Goal: Information Seeking & Learning: Learn about a topic

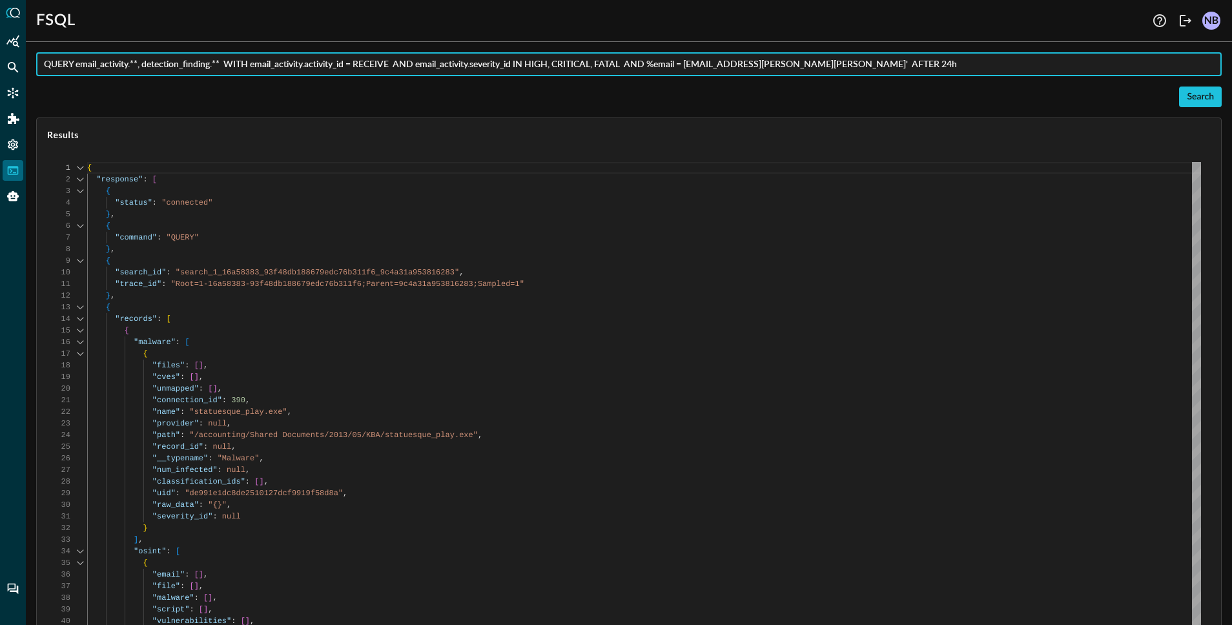
scroll to position [116, 0]
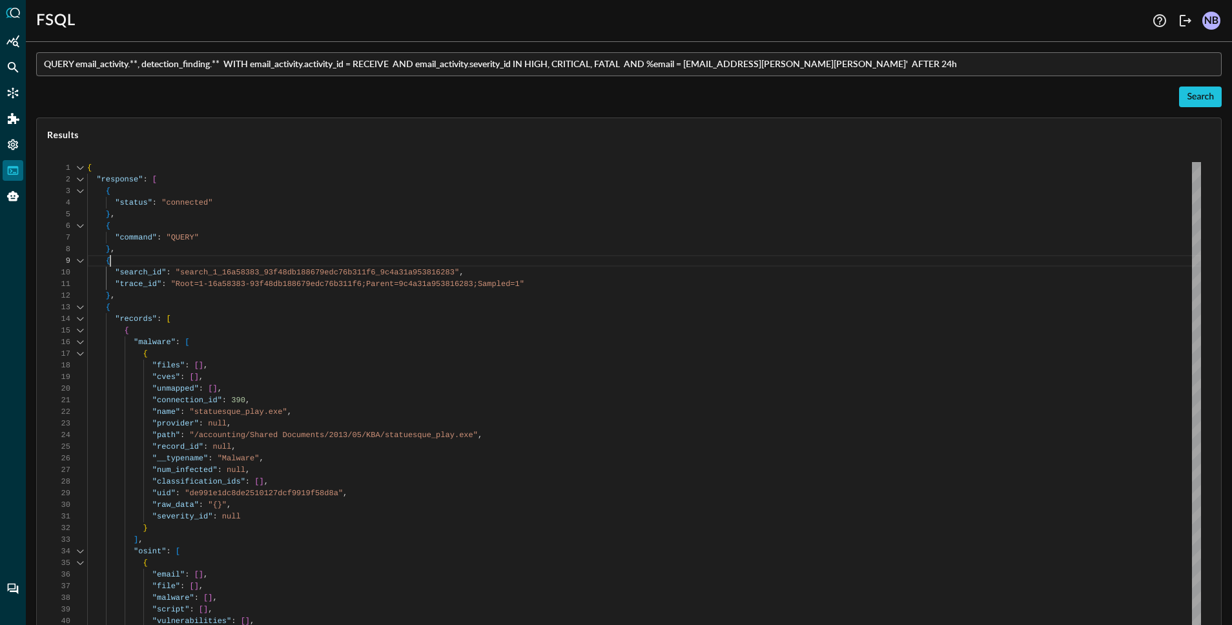
scroll to position [93, 0]
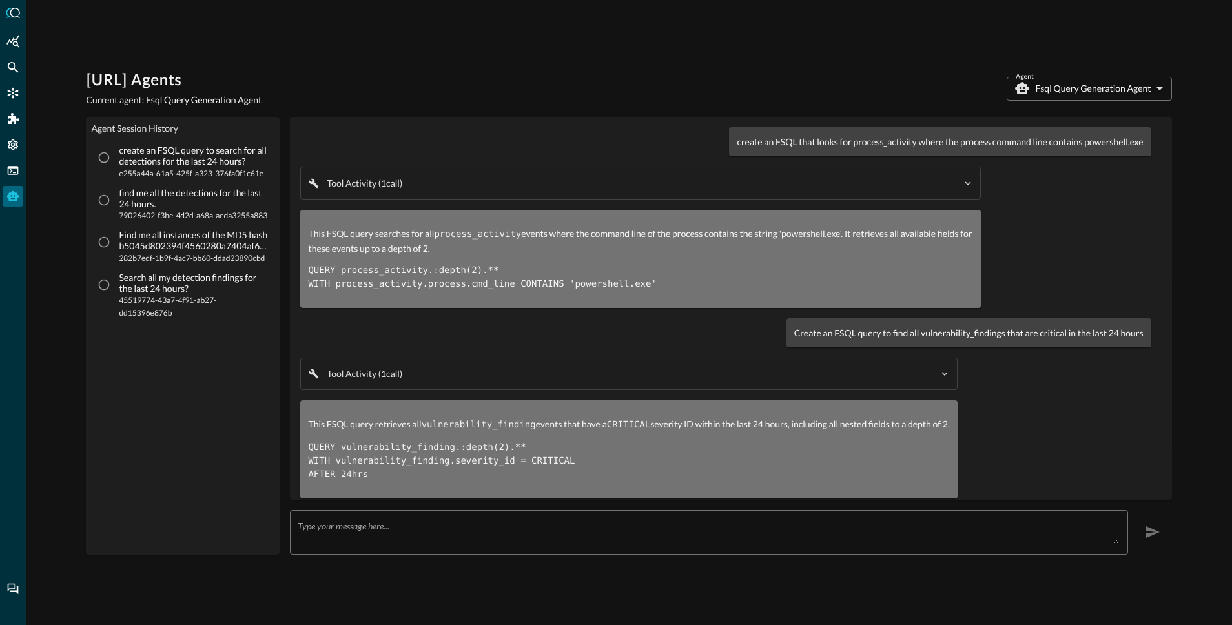
scroll to position [194, 0]
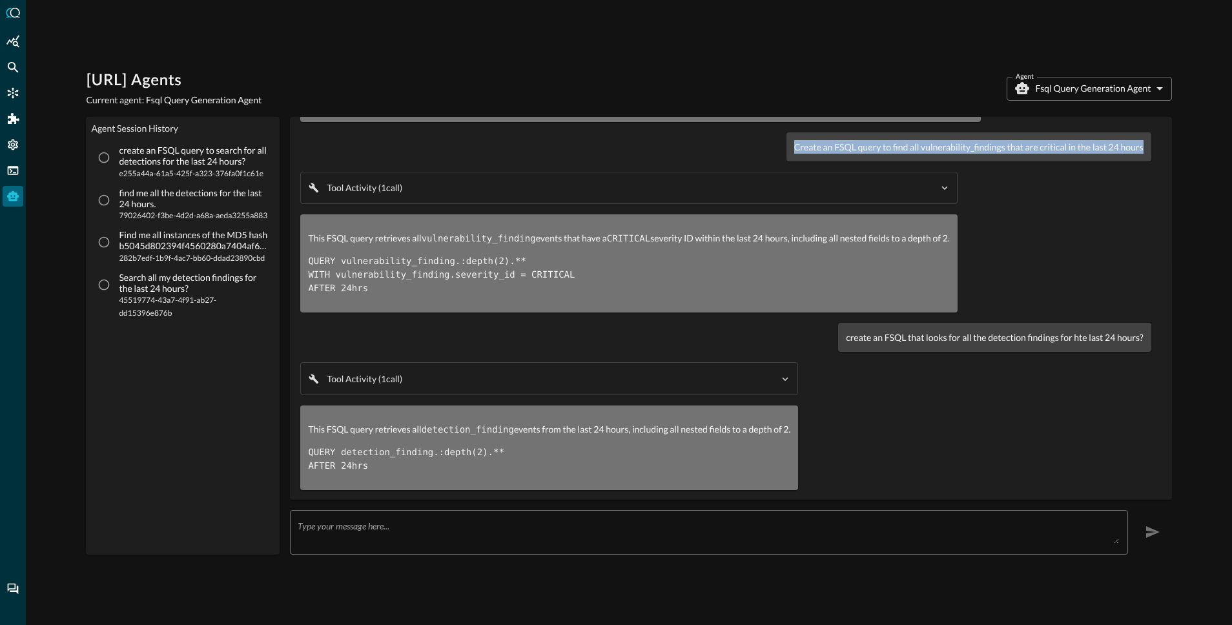
drag, startPoint x: 787, startPoint y: 134, endPoint x: 870, endPoint y: 151, distance: 84.9
click at [864, 147] on div "Create an FSQL query to find all vulnerability_findings that are critical in th…" at bounding box center [969, 146] width 365 height 29
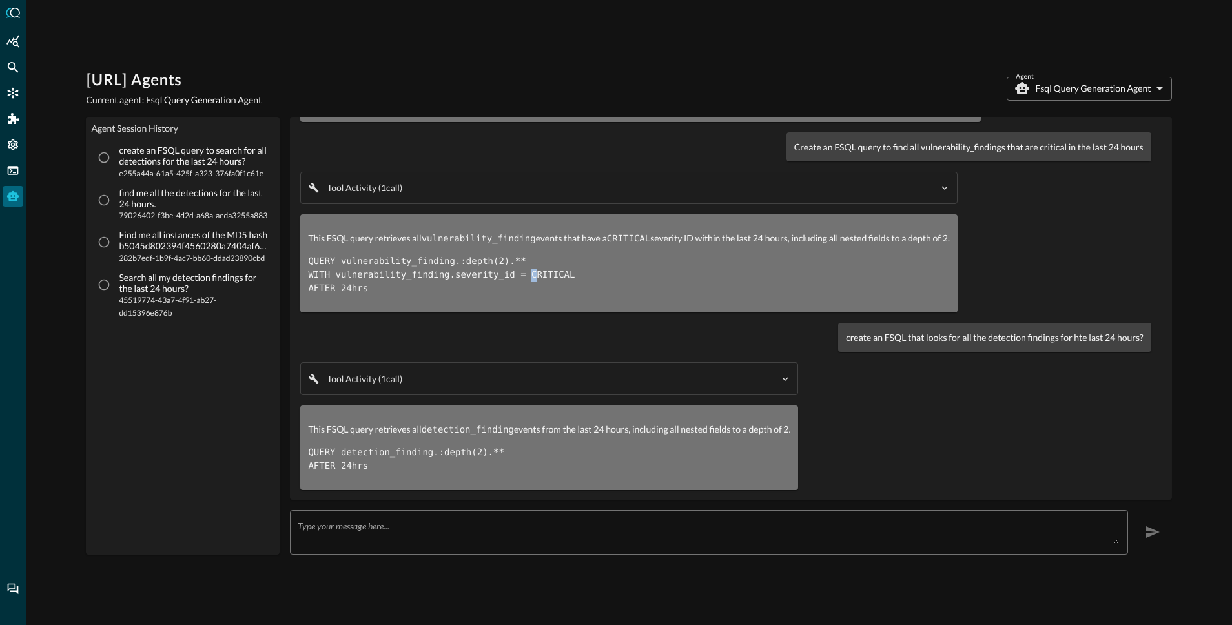
drag, startPoint x: 538, startPoint y: 262, endPoint x: 482, endPoint y: 285, distance: 60.8
click at [532, 267] on code "QUERY vulnerability_finding.:depth(2).** WITH vulnerability_finding.severity_id…" at bounding box center [441, 274] width 267 height 37
drag, startPoint x: 351, startPoint y: 273, endPoint x: 315, endPoint y: 255, distance: 39.9
click at [317, 257] on pre "QUERY vulnerability_finding.:depth(2).** WITH vulnerability_finding.severity_id…" at bounding box center [628, 275] width 641 height 41
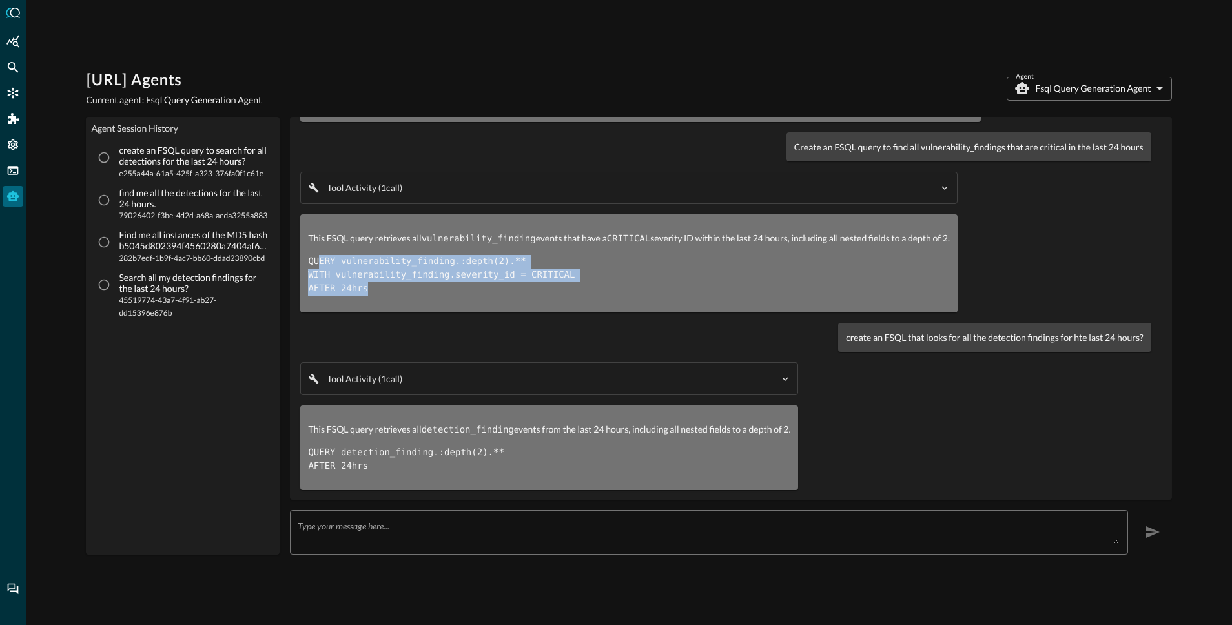
click at [340, 259] on pre "QUERY vulnerability_finding.:depth(2).** WITH vulnerability_finding.severity_id…" at bounding box center [628, 275] width 641 height 41
drag, startPoint x: 369, startPoint y: 279, endPoint x: 342, endPoint y: 265, distance: 30.3
click at [320, 267] on pre "QUERY vulnerability_finding.:depth(2).** WITH vulnerability_finding.severity_id…" at bounding box center [628, 275] width 641 height 41
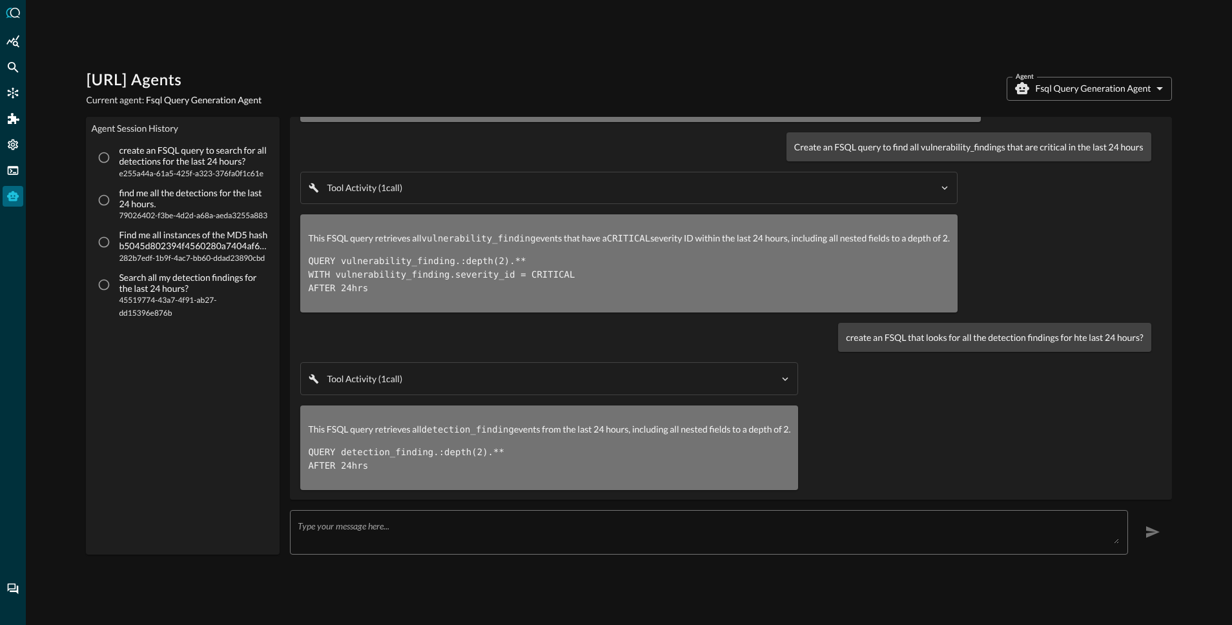
drag, startPoint x: 835, startPoint y: 131, endPoint x: 825, endPoint y: 141, distance: 13.7
click at [835, 140] on p "Create an FSQL query to find all vulnerability_findings that are critical in th…" at bounding box center [969, 147] width 349 height 14
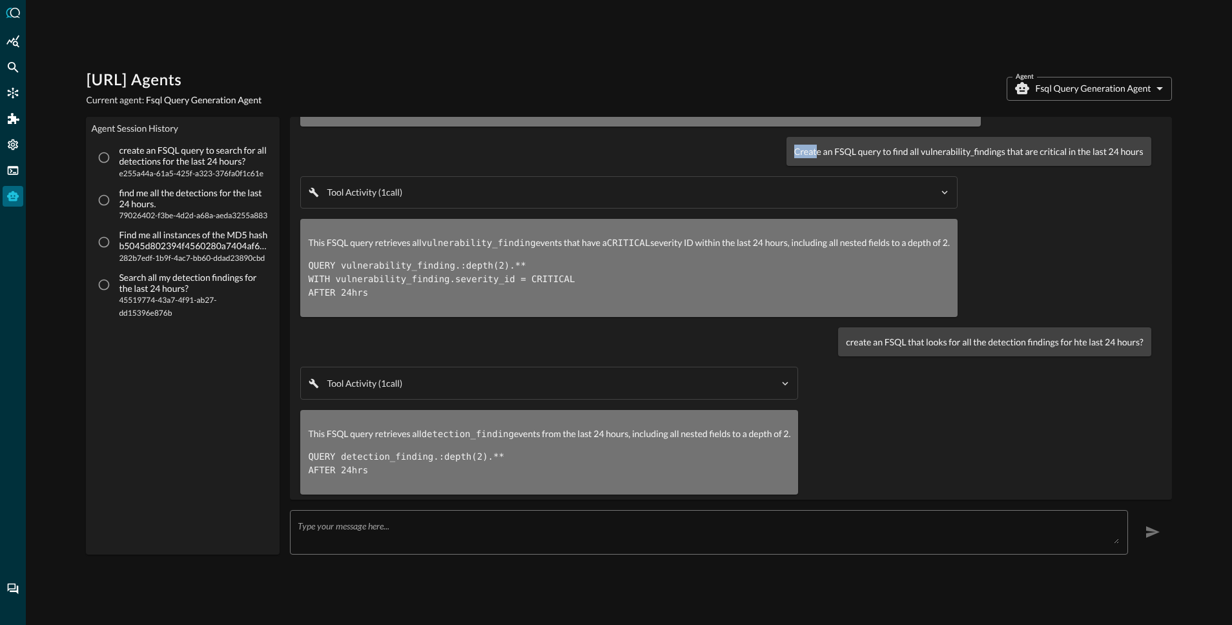
drag, startPoint x: 825, startPoint y: 138, endPoint x: 1121, endPoint y: 128, distance: 296.0
click at [1122, 127] on div "create an FSQL that looks for process_activity where the process command line c…" at bounding box center [725, 225] width 851 height 559
click at [1076, 147] on p "Create an FSQL query to find all vulnerability_findings that are critical in th…" at bounding box center [969, 152] width 349 height 14
drag, startPoint x: 1119, startPoint y: 152, endPoint x: 784, endPoint y: 141, distance: 335.4
click at [787, 141] on div "Create an FSQL query to find all vulnerability_findings that are critical in th…" at bounding box center [969, 151] width 365 height 29
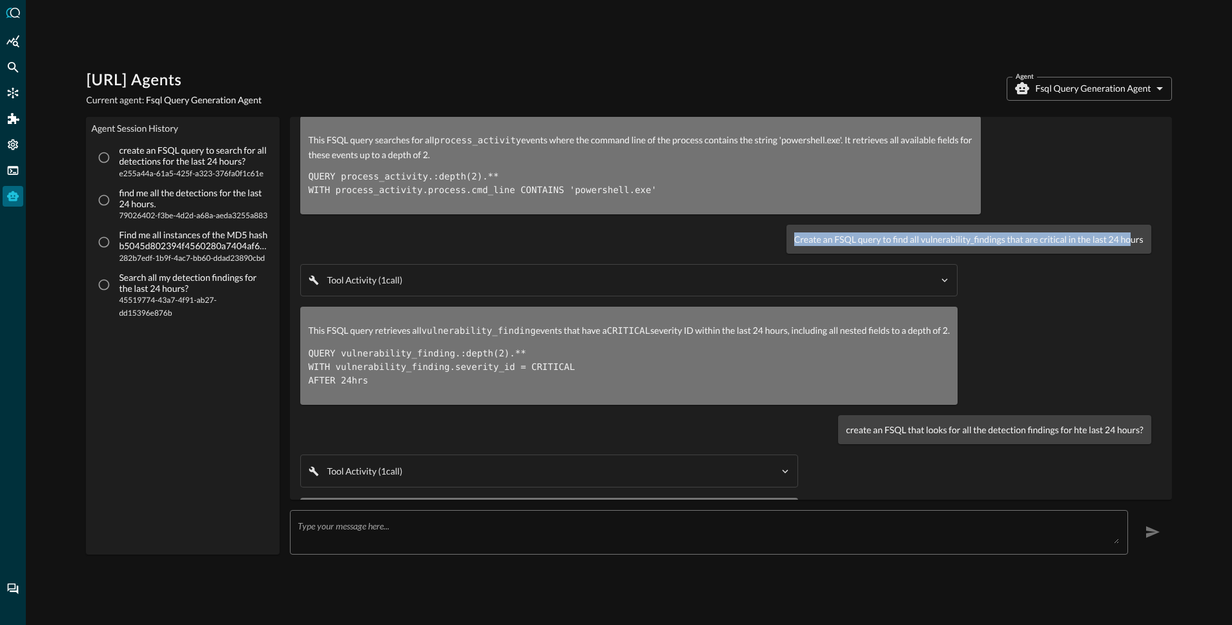
scroll to position [0, 0]
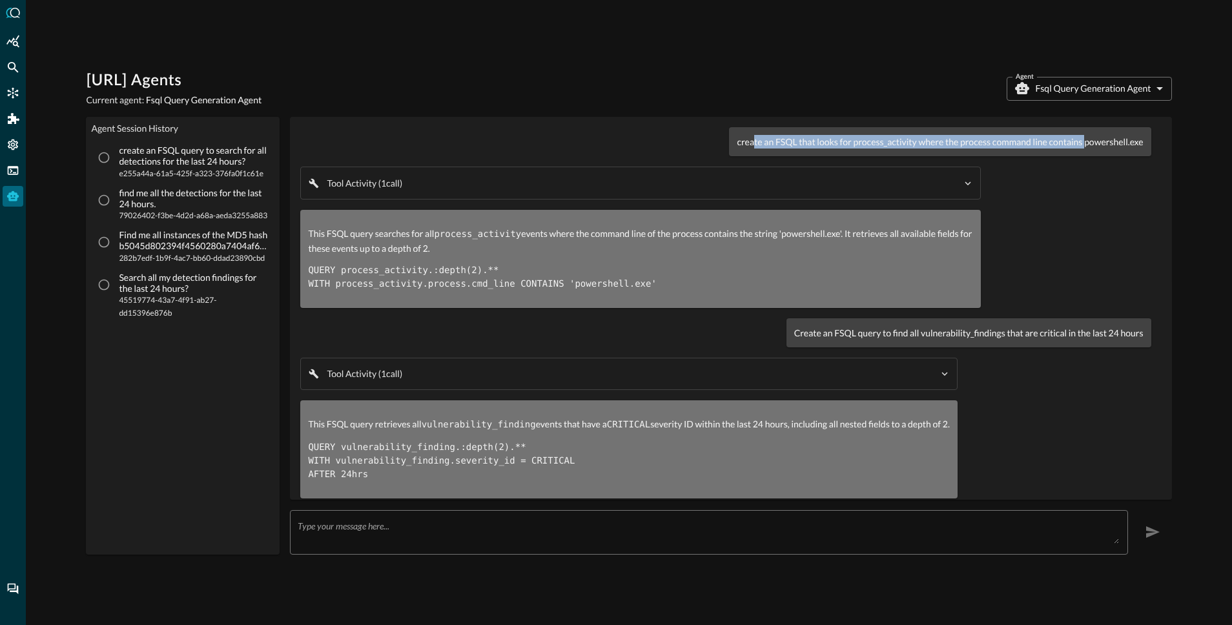
drag, startPoint x: 743, startPoint y: 141, endPoint x: 1026, endPoint y: 165, distance: 283.9
click at [1077, 142] on p "create an FSQL that looks for process_activity where the process command line c…" at bounding box center [940, 142] width 406 height 14
click at [689, 258] on div "This FSQL query searches for all process_activity events where the command line…" at bounding box center [640, 259] width 665 height 65
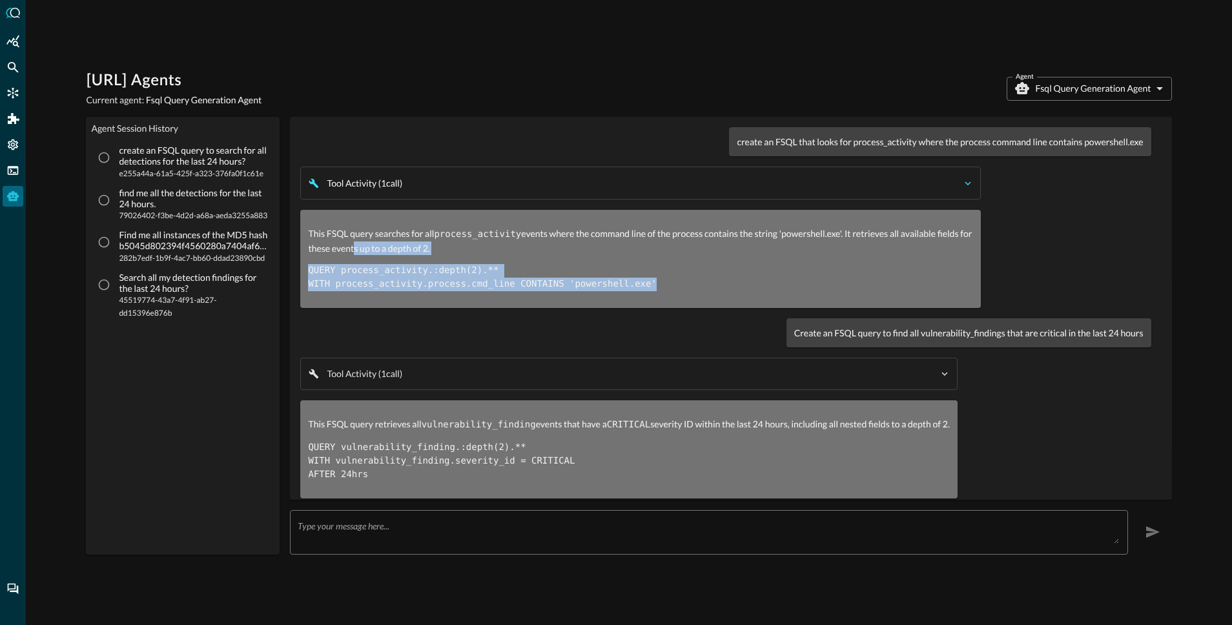
drag, startPoint x: 653, startPoint y: 291, endPoint x: 384, endPoint y: 182, distance: 290.0
click at [365, 241] on div "This FSQL query searches for all process_activity events where the command line…" at bounding box center [640, 259] width 681 height 98
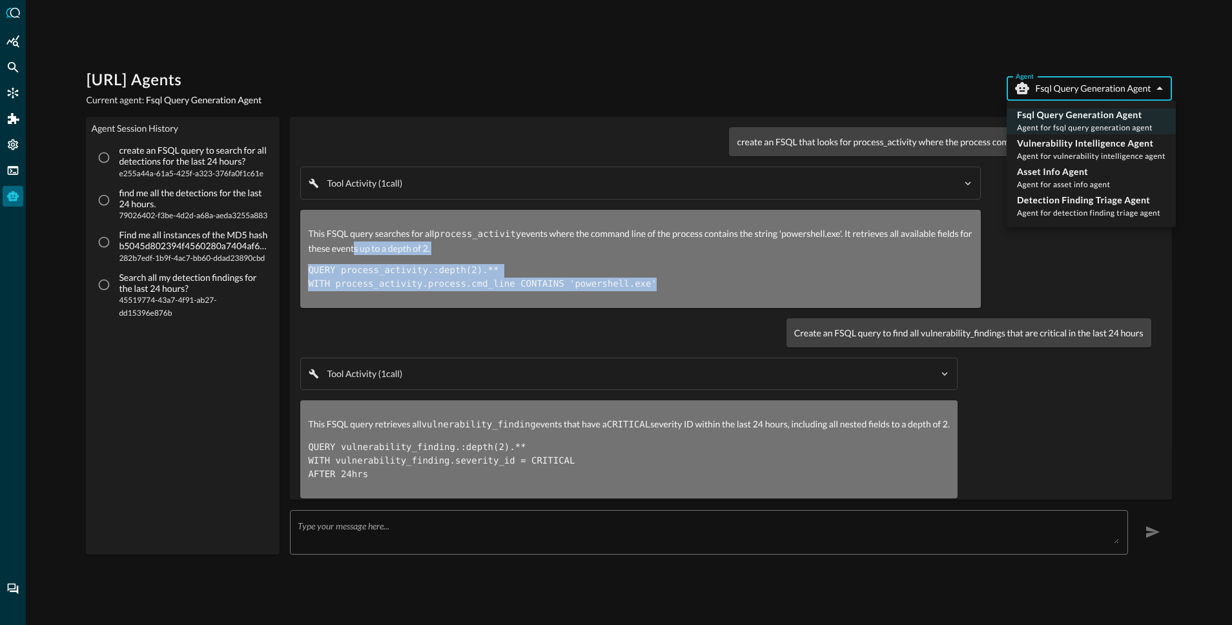
click at [1115, 85] on body "Query.AI Agents Current agent: Fsql Query Generation Agent Agent Fsql Query Gen…" at bounding box center [616, 312] width 1232 height 625
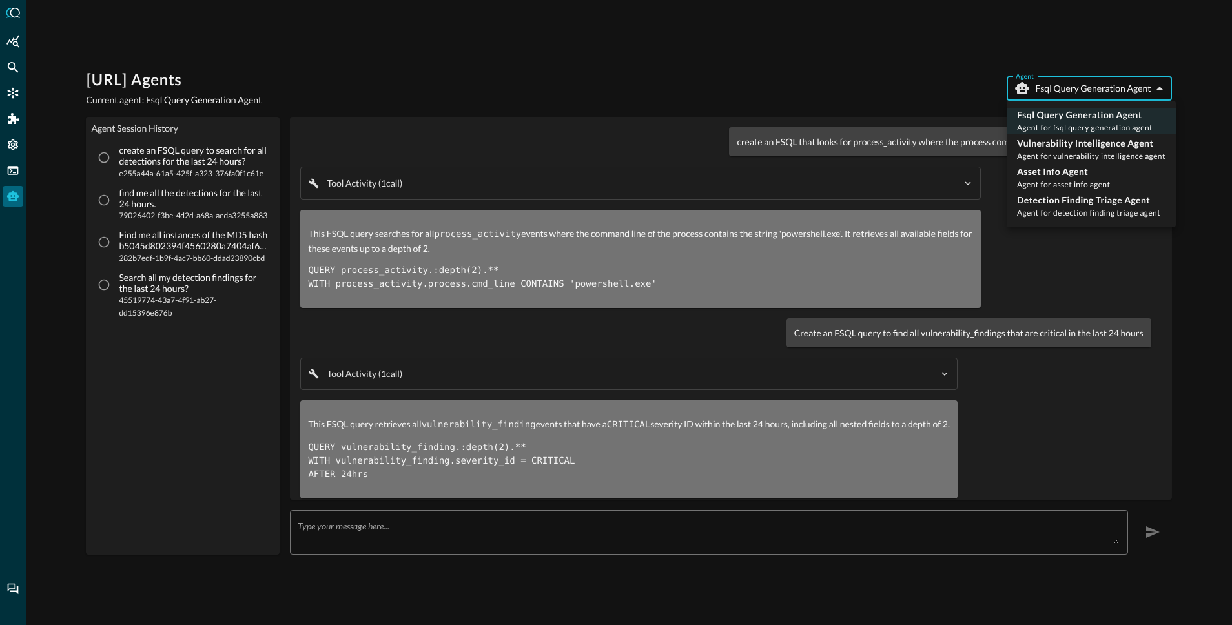
click at [981, 50] on div at bounding box center [616, 312] width 1232 height 625
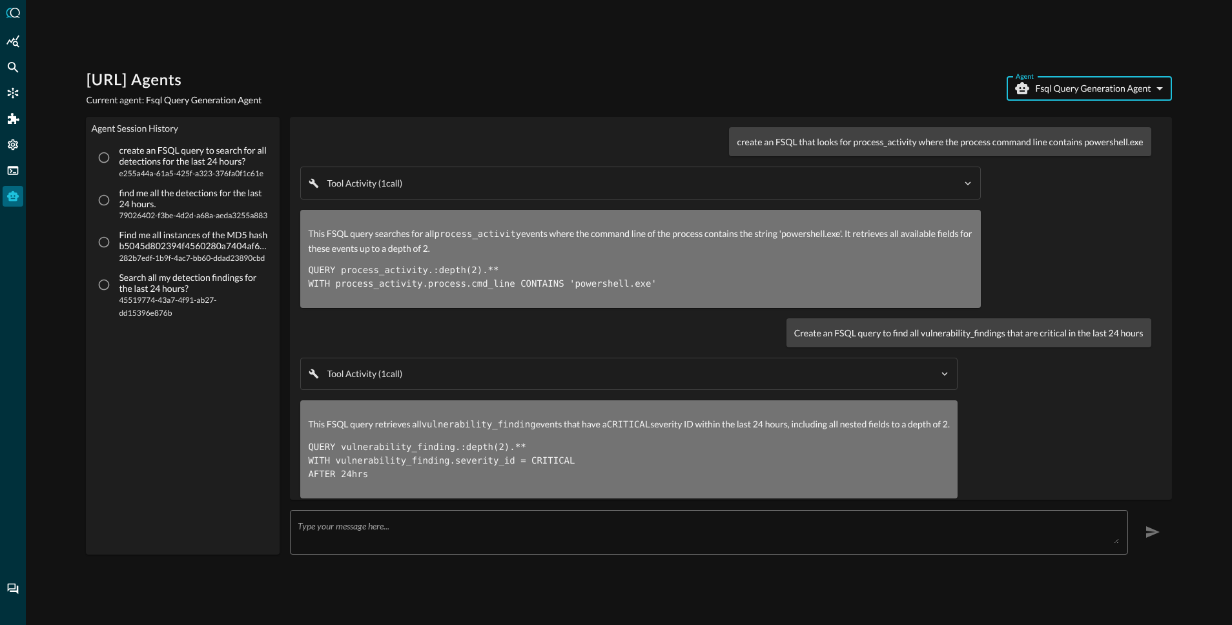
scroll to position [194, 0]
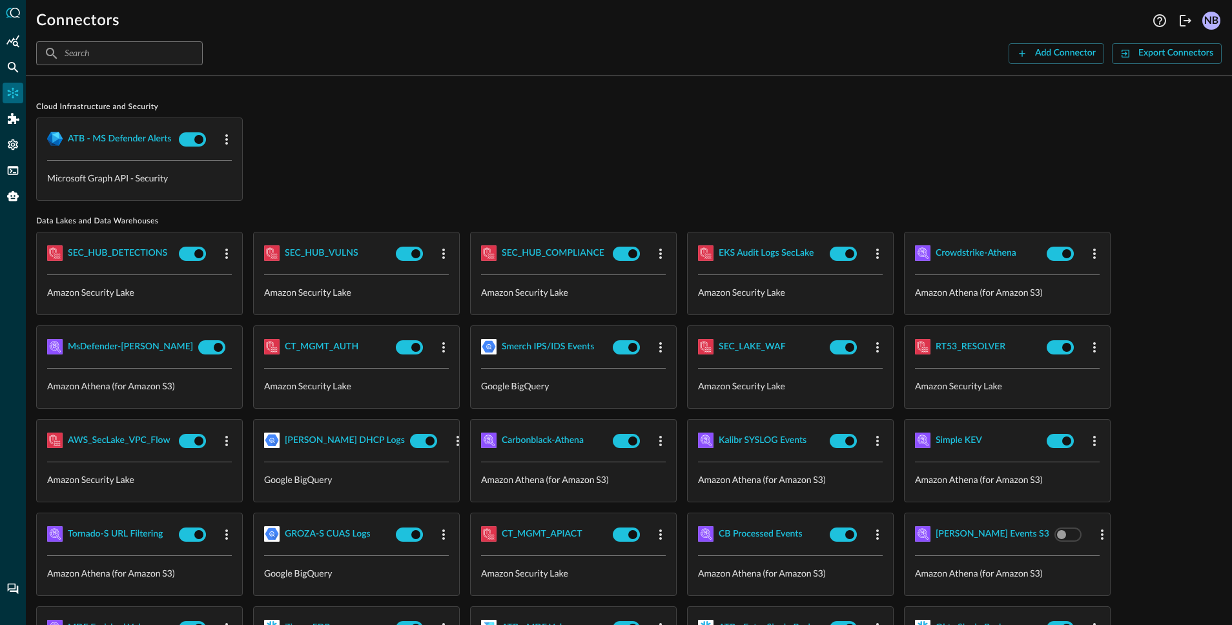
scroll to position [96, 0]
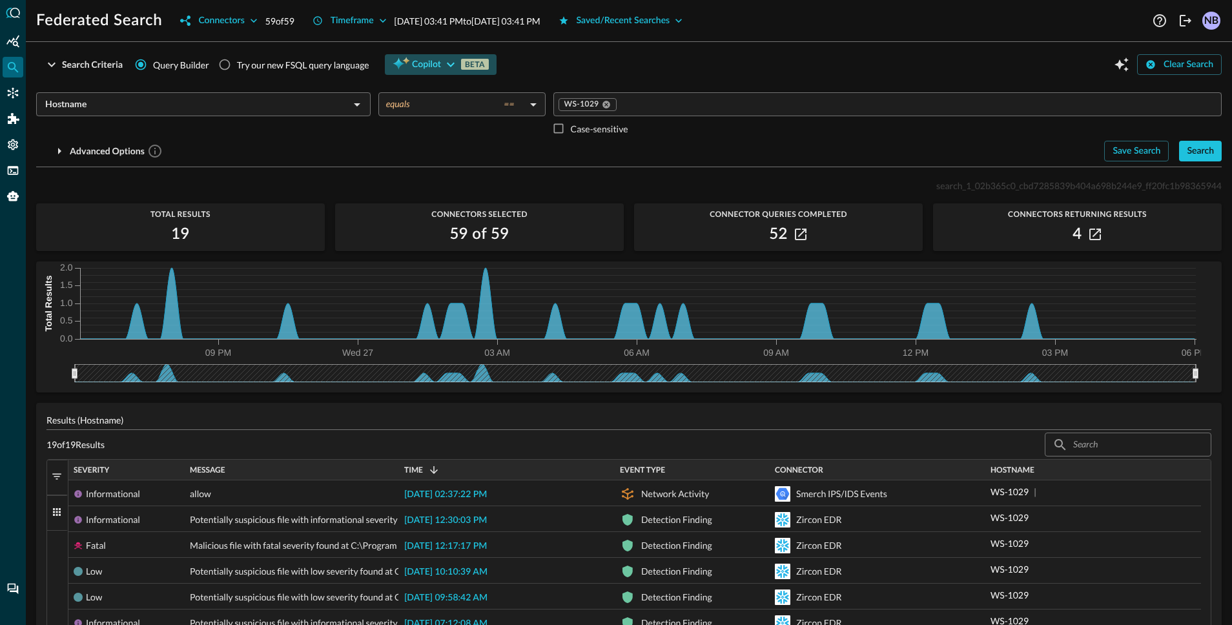
click at [441, 63] on div "Copilot BETA" at bounding box center [450, 65] width 77 height 16
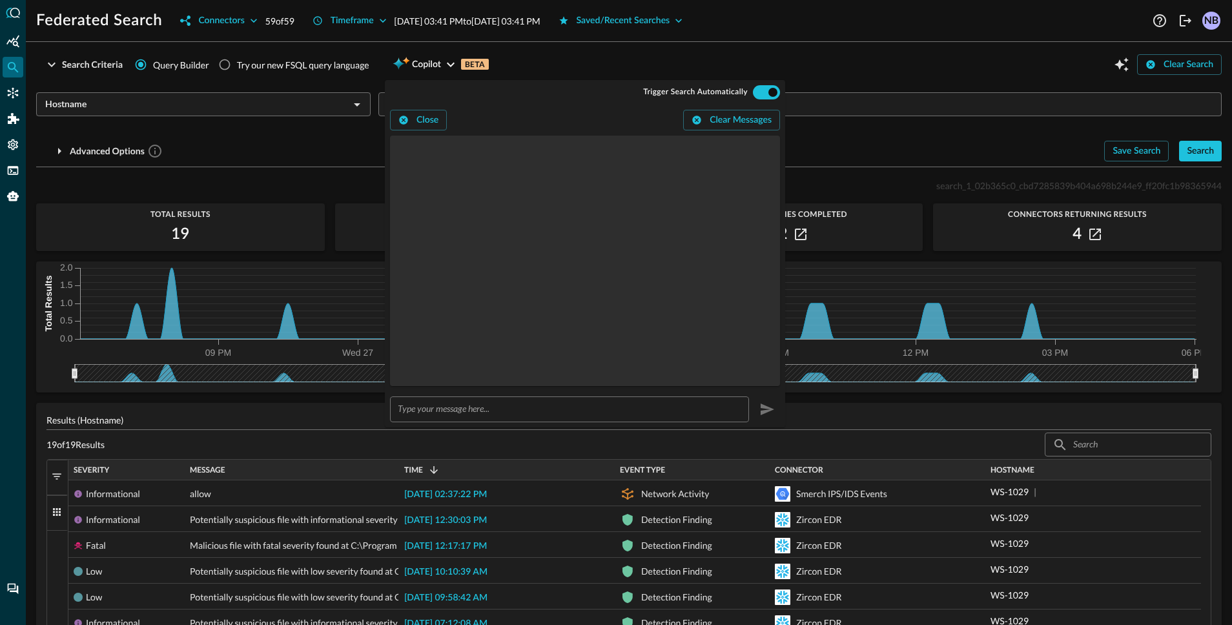
click at [486, 408] on input "text" at bounding box center [573, 409] width 351 height 24
click at [517, 411] on input "text" at bounding box center [573, 409] width 351 height 24
type input "w"
type input "show me all process activity where command line contains powershell.exe"
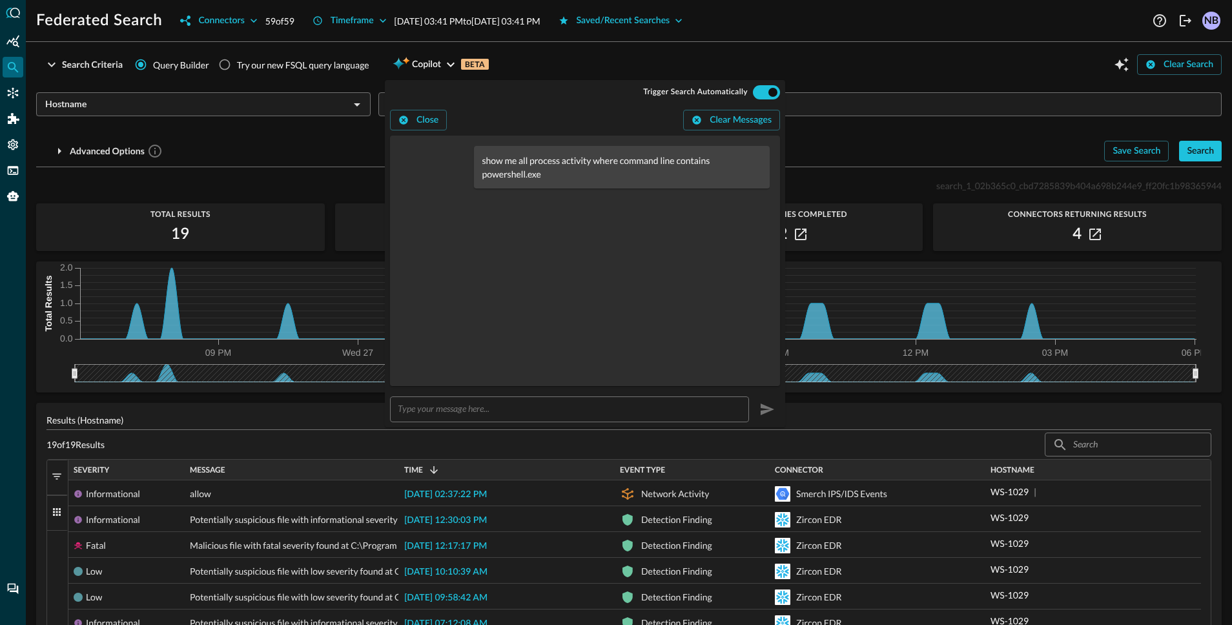
radio input "true"
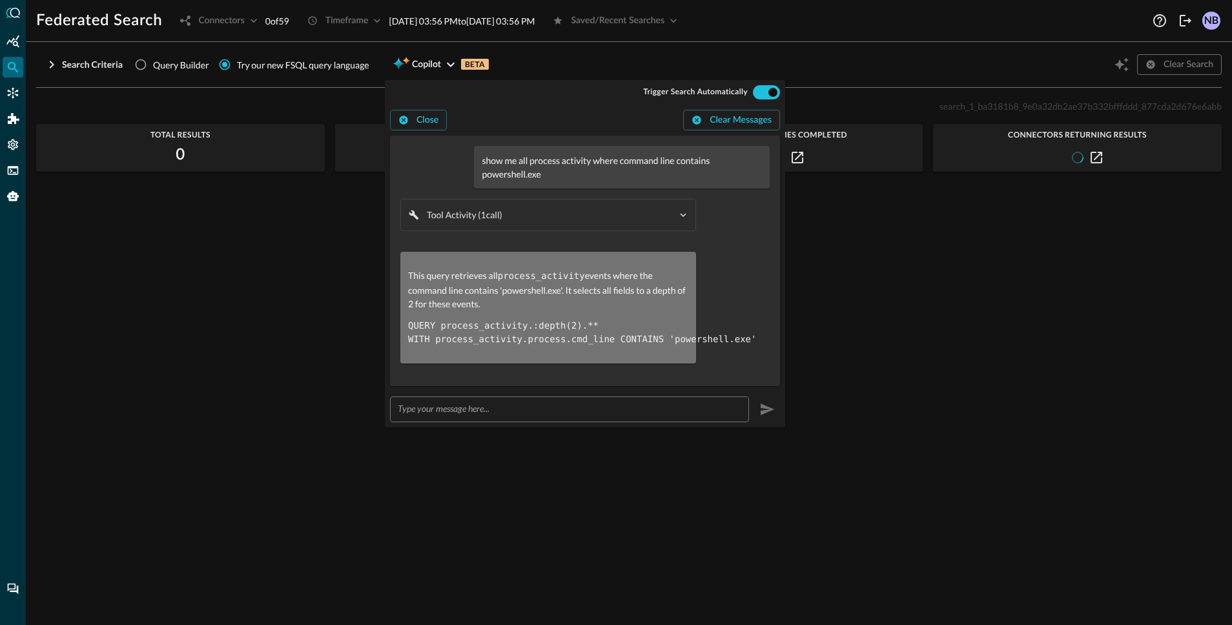
click at [646, 56] on div "Search Criteria Query Builder Try our new FSQL query language Copilot BETA Clea…" at bounding box center [629, 64] width 1186 height 25
click at [451, 67] on icon "button" at bounding box center [451, 65] width 16 height 16
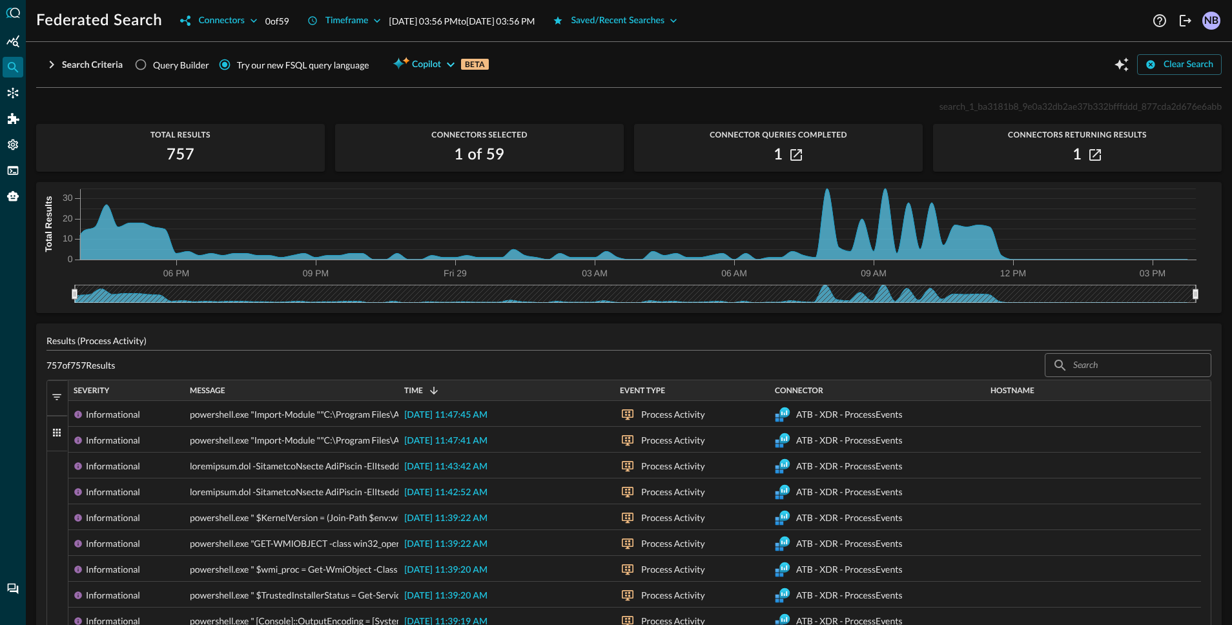
click at [454, 68] on icon "button" at bounding box center [451, 65] width 16 height 16
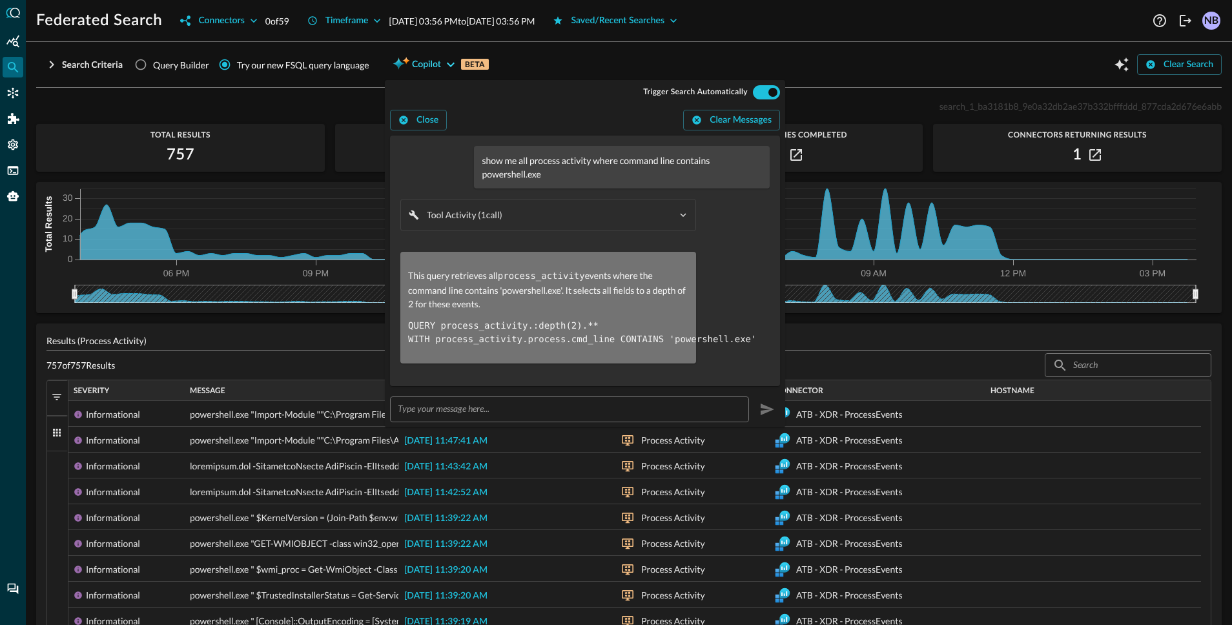
click at [444, 65] on icon "button" at bounding box center [451, 65] width 16 height 16
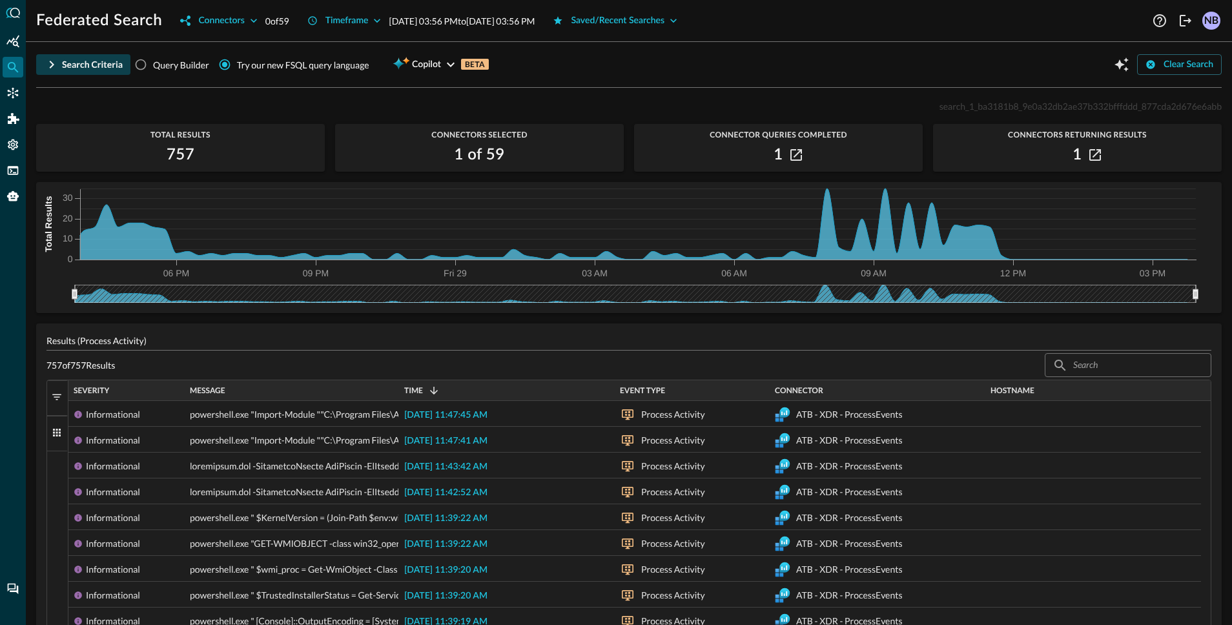
click at [49, 67] on icon "button" at bounding box center [52, 65] width 16 height 16
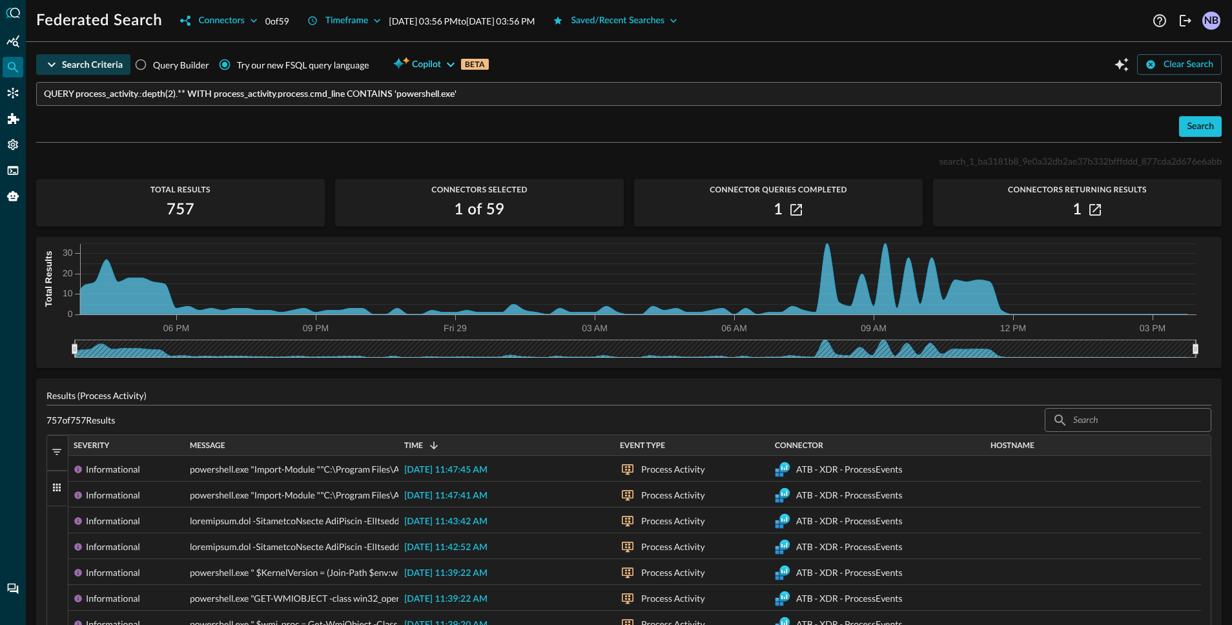
click at [457, 65] on icon "button" at bounding box center [451, 65] width 16 height 16
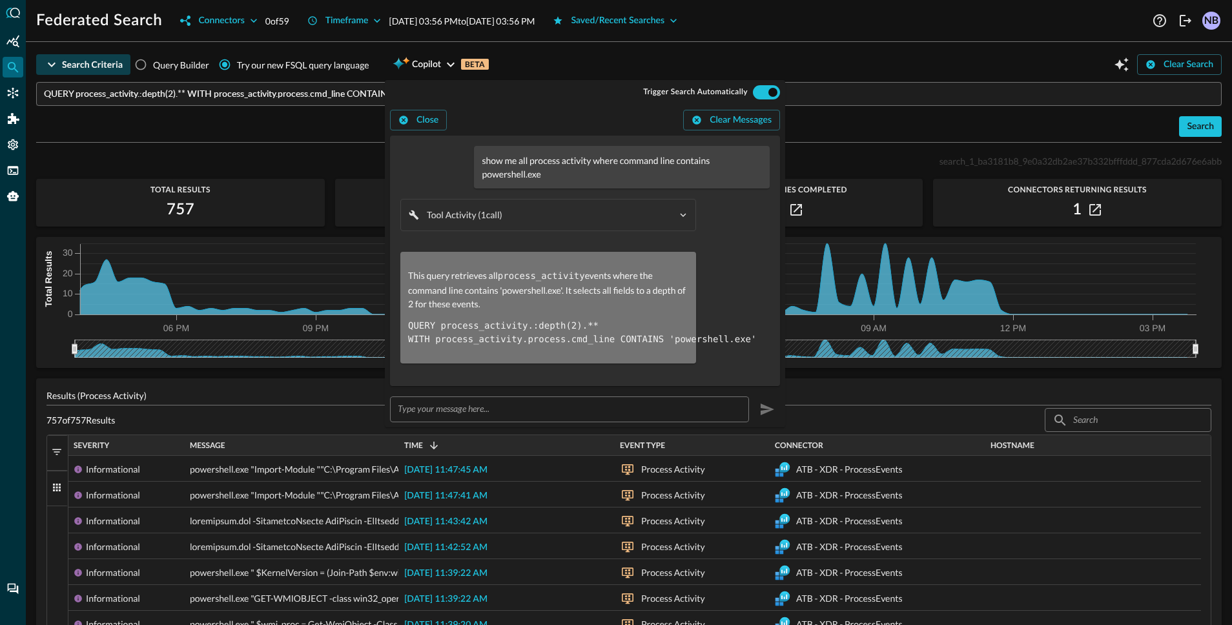
click at [602, 47] on div "Federated Search Connectors 0 of 59 Timeframe [DATE] 03:56 PM to [DATE] 03:56 P…" at bounding box center [629, 312] width 1207 height 625
